Goal: Task Accomplishment & Management: Manage account settings

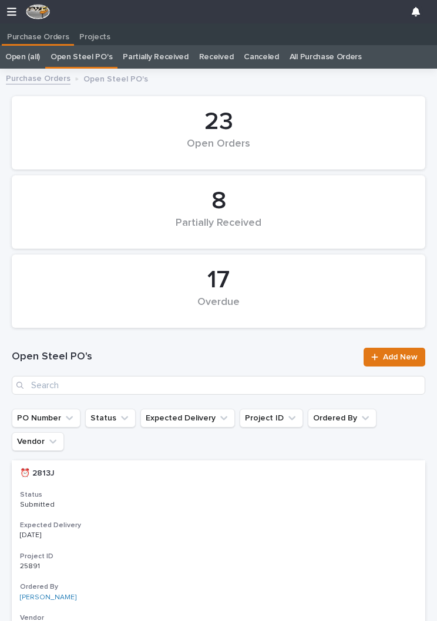
scroll to position [0, 5]
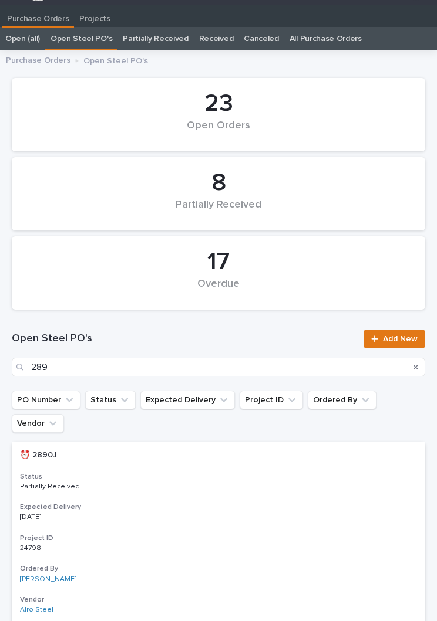
type input "2897"
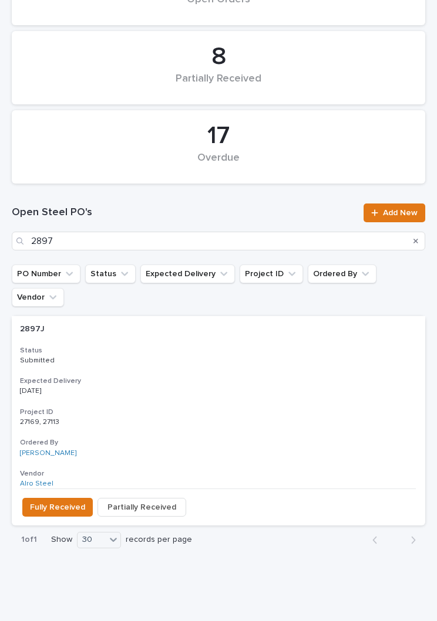
scroll to position [144, 0]
click at [239, 377] on h3 "Expected Delivery" at bounding box center [218, 381] width 397 height 9
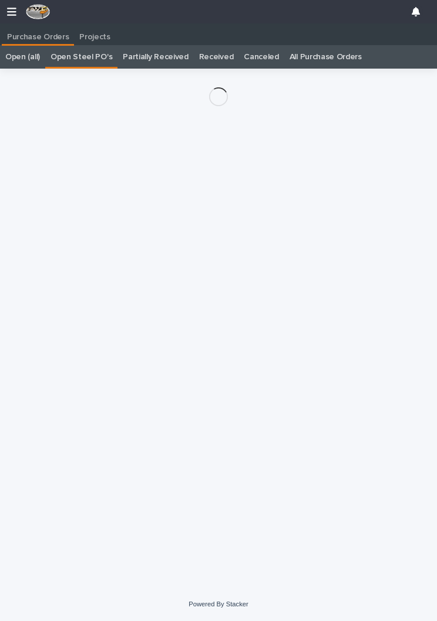
scroll to position [18, 0]
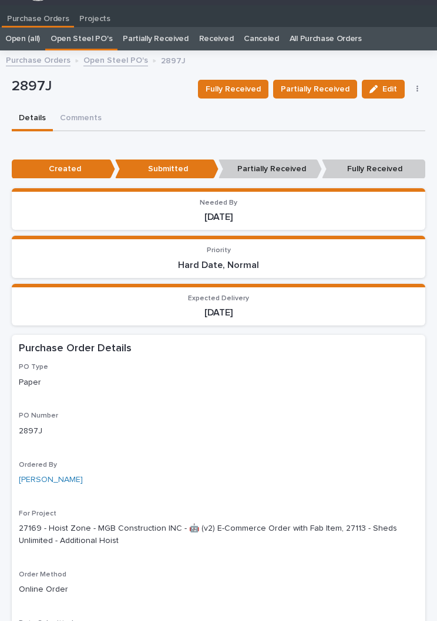
click at [331, 83] on span "Partially Received" at bounding box center [314, 89] width 69 height 14
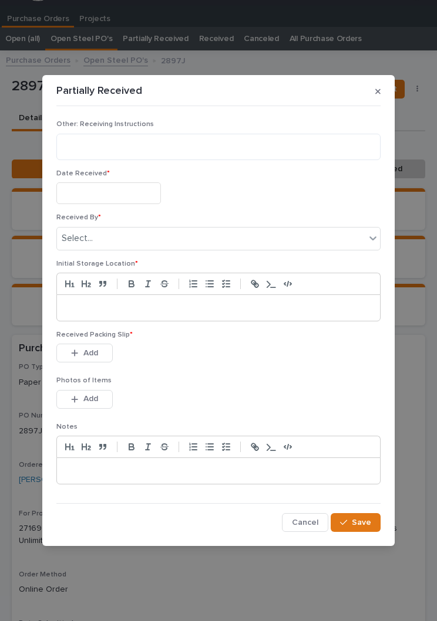
click at [120, 187] on input "text" at bounding box center [108, 193] width 104 height 22
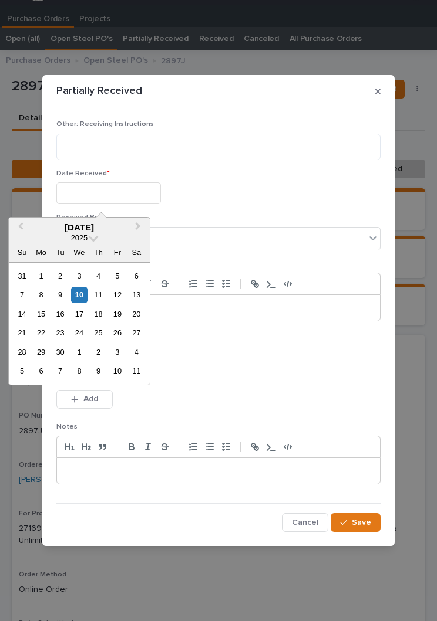
click at [80, 295] on div "10" at bounding box center [79, 295] width 16 height 16
type input "**********"
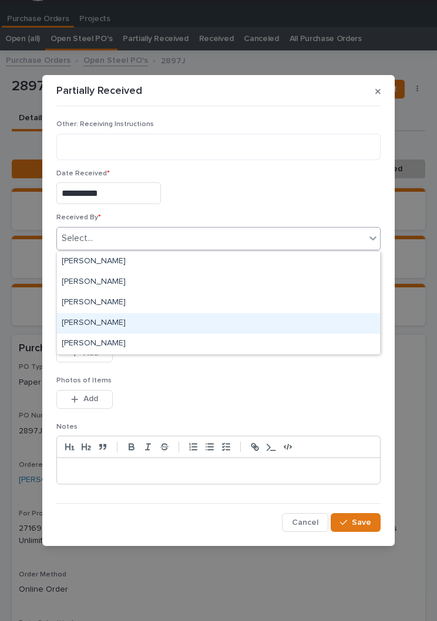
click at [131, 318] on div "[PERSON_NAME]" at bounding box center [218, 323] width 323 height 21
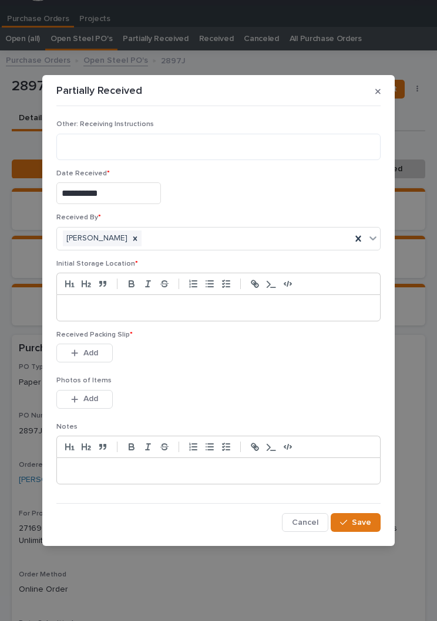
click at [187, 302] on div at bounding box center [218, 308] width 323 height 26
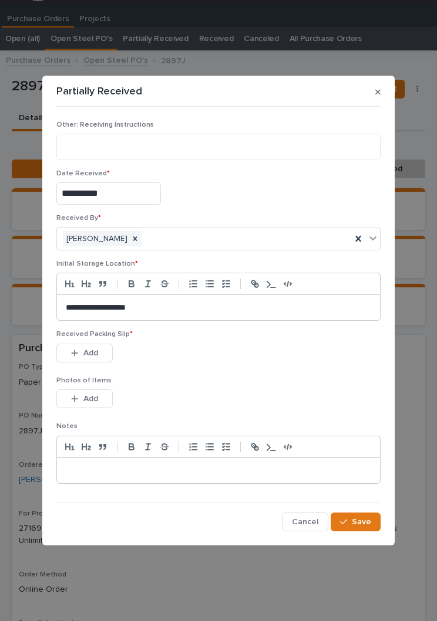
click at [241, 359] on div "This file cannot be opened Download File Add" at bounding box center [218, 355] width 324 height 23
click at [98, 362] on button "Add" at bounding box center [84, 353] width 56 height 19
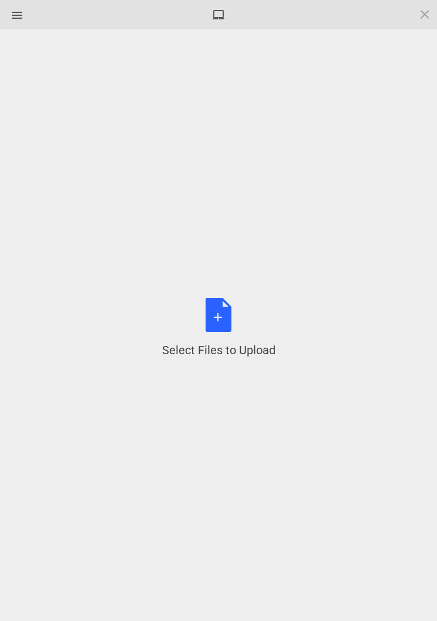
click at [229, 327] on div "Select Files to Upload or Drag and Drop, Copy and Paste Files" at bounding box center [218, 328] width 113 height 60
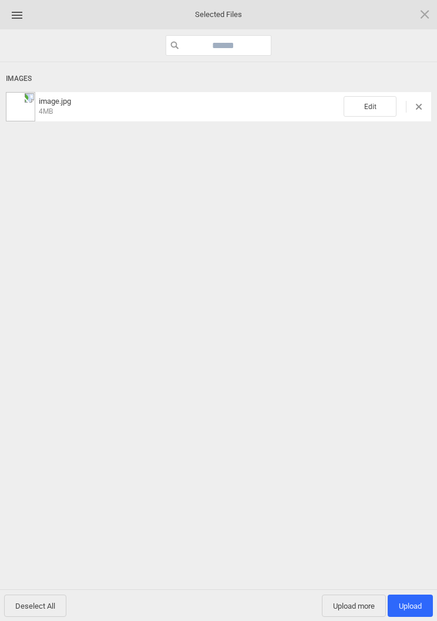
click at [380, 100] on span "Edit" at bounding box center [369, 106] width 53 height 21
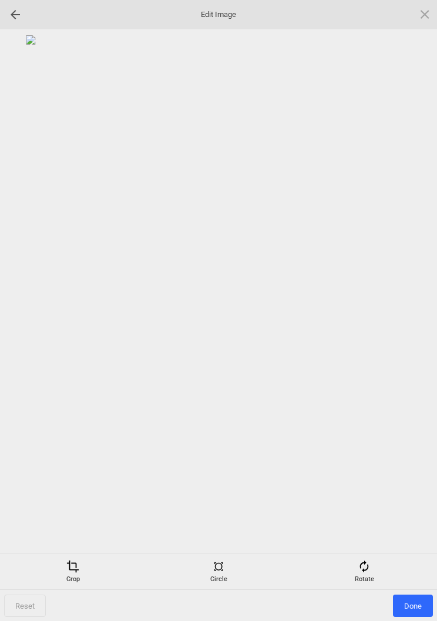
click at [375, 568] on div "Rotate" at bounding box center [364, 571] width 140 height 23
click at [416, 296] on div at bounding box center [409, 310] width 29 height 29
click at [415, 296] on div at bounding box center [218, 291] width 425 height 513
click at [408, 306] on div at bounding box center [409, 310] width 29 height 29
click at [404, 303] on div at bounding box center [409, 310] width 29 height 29
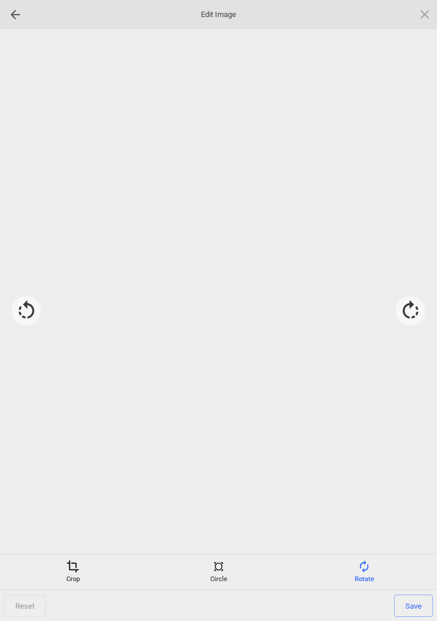
click at [412, 300] on div at bounding box center [409, 310] width 29 height 29
click at [81, 580] on div "Crop" at bounding box center [73, 571] width 140 height 23
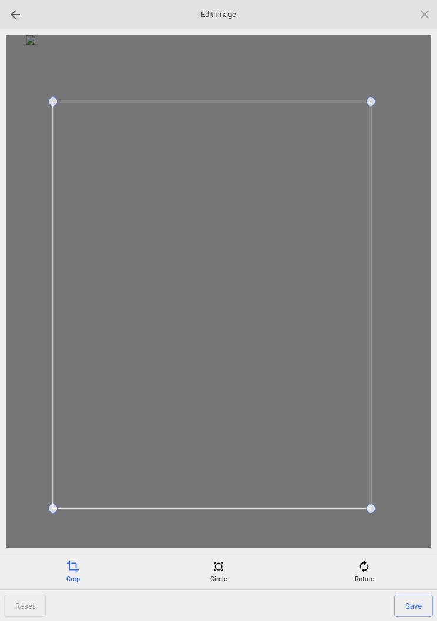
click at [426, 606] on span "Save" at bounding box center [413, 606] width 39 height 22
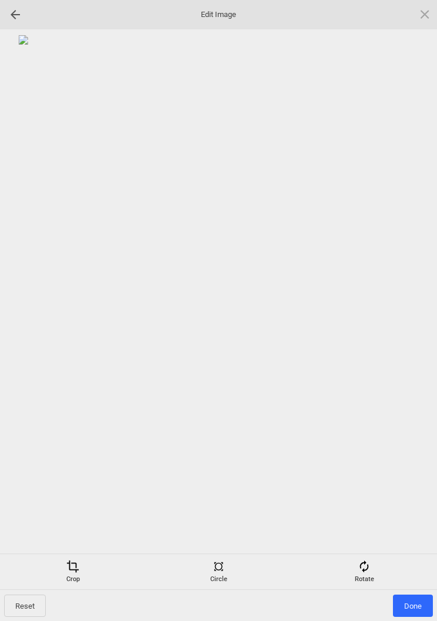
click at [411, 597] on span "Done" at bounding box center [413, 606] width 40 height 22
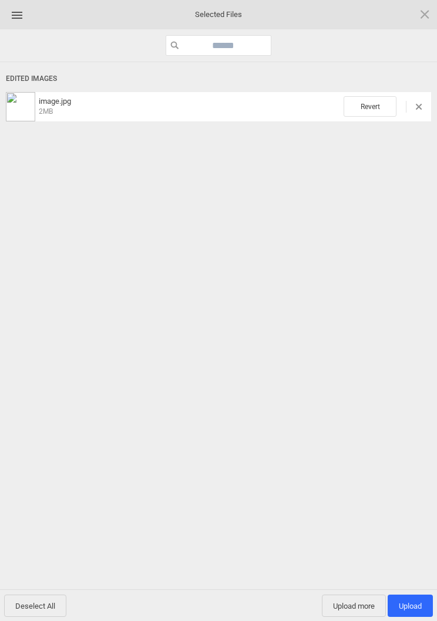
click at [322, 601] on span "Upload more" at bounding box center [354, 606] width 64 height 22
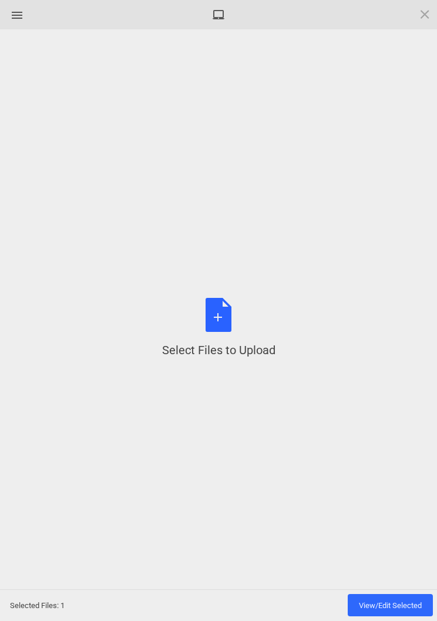
click at [219, 315] on div "Select Files to Upload or Drag and Drop, Copy and Paste Files" at bounding box center [218, 328] width 113 height 60
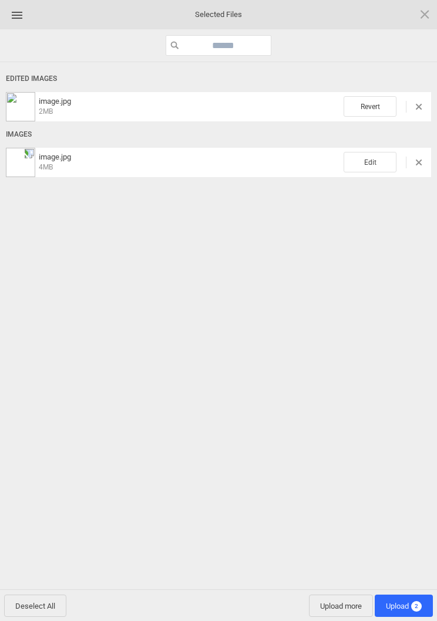
click at [387, 160] on span "Edit" at bounding box center [369, 162] width 53 height 21
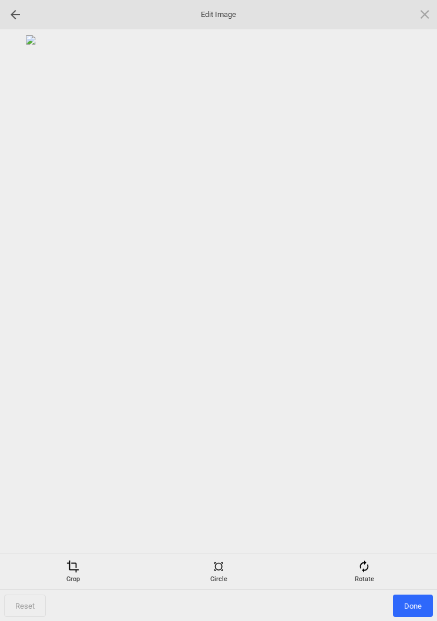
click at [368, 573] on div "Rotate" at bounding box center [364, 571] width 140 height 23
click at [414, 312] on div at bounding box center [409, 310] width 29 height 29
click at [413, 311] on div at bounding box center [409, 310] width 29 height 29
click at [420, 304] on div at bounding box center [409, 310] width 29 height 29
click at [414, 306] on div at bounding box center [409, 310] width 29 height 29
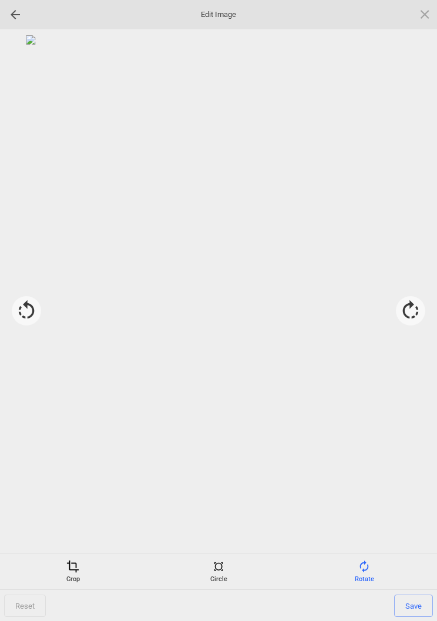
click at [68, 581] on div "Crop" at bounding box center [73, 571] width 140 height 23
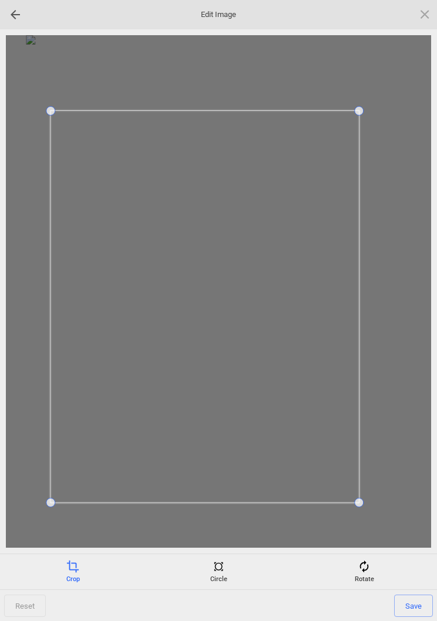
click at [414, 607] on span "Save" at bounding box center [413, 606] width 39 height 22
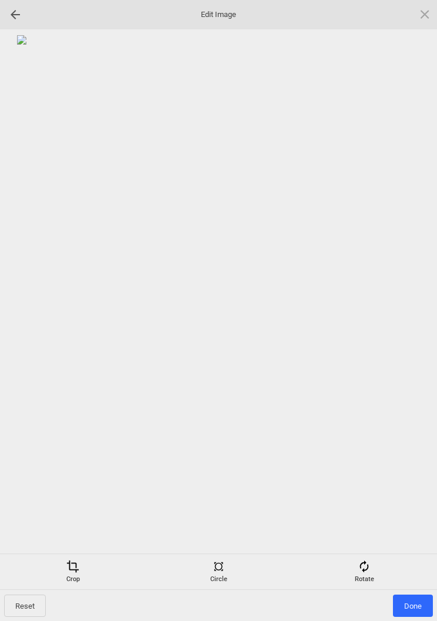
click at [411, 598] on span "Done" at bounding box center [413, 606] width 40 height 22
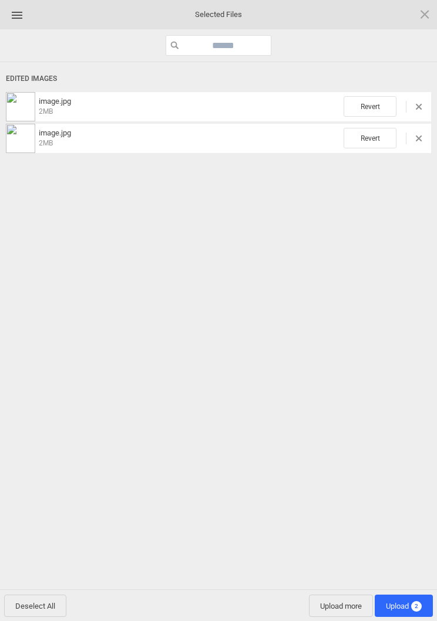
click at [410, 607] on span "Upload 2" at bounding box center [403, 606] width 36 height 9
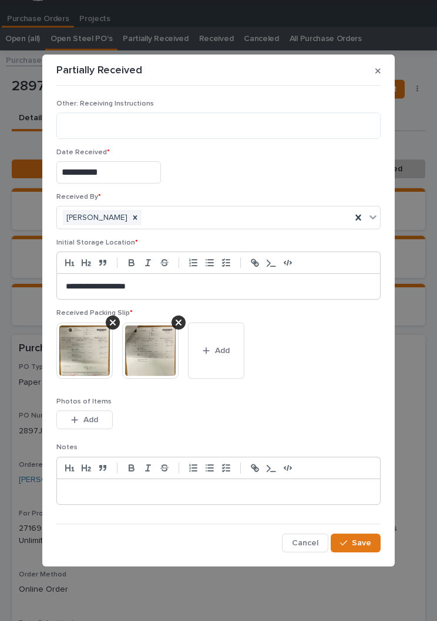
click at [366, 544] on span "Save" at bounding box center [360, 543] width 19 height 11
